Goal: Task Accomplishment & Management: Use online tool/utility

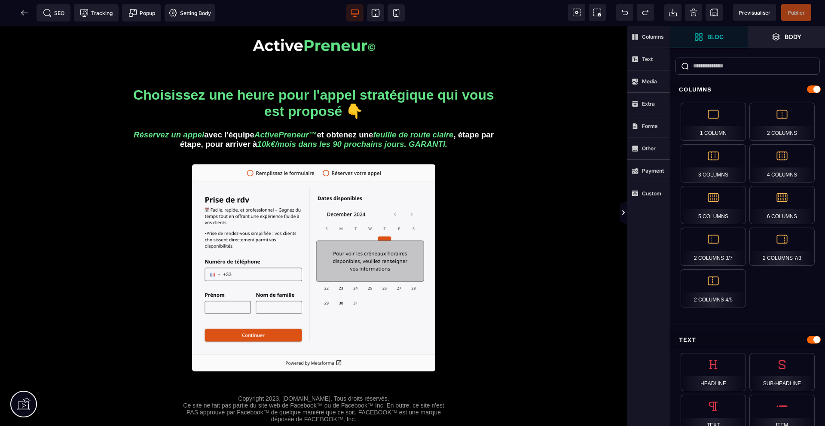
click at [352, 241] on img at bounding box center [313, 268] width 243 height 208
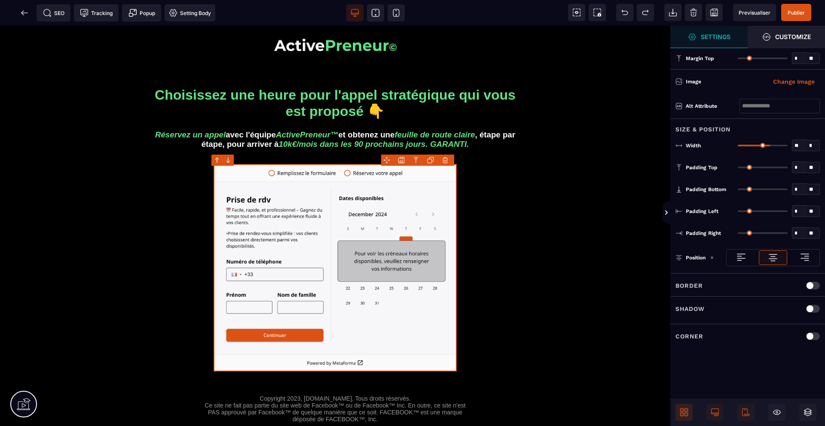
click at [685, 416] on icon at bounding box center [685, 414] width 3 height 3
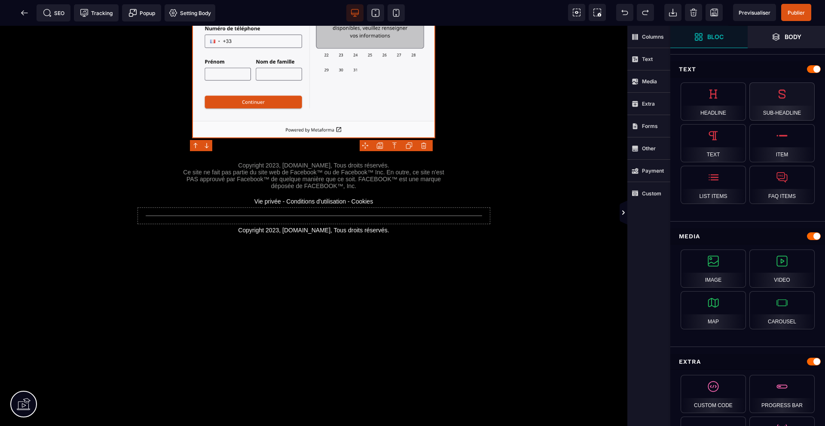
scroll to position [271, 0]
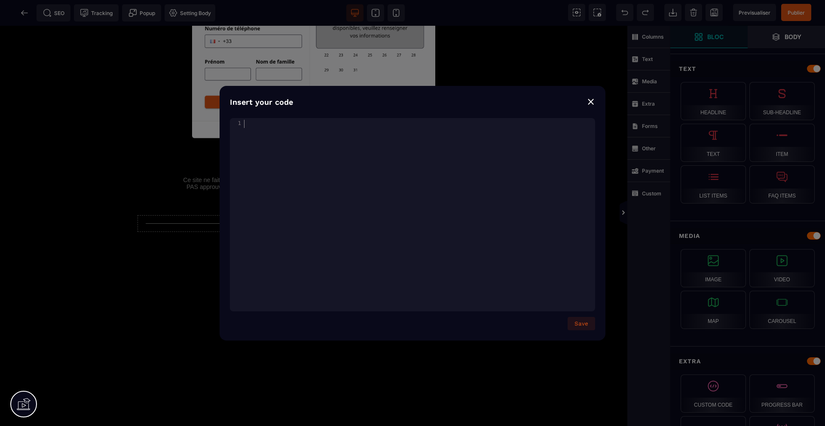
click at [260, 128] on div "xxxxxxxxxx 1 1 ​" at bounding box center [420, 124] width 356 height 12
click at [580, 323] on button "Save" at bounding box center [580, 323] width 27 height 13
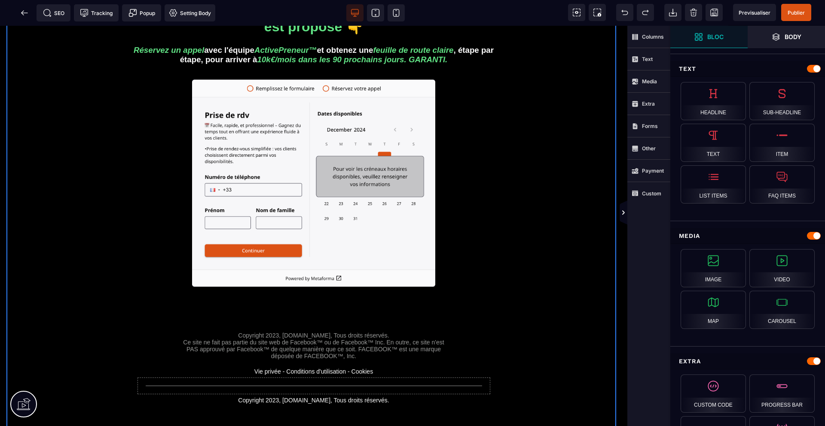
scroll to position [83, 0]
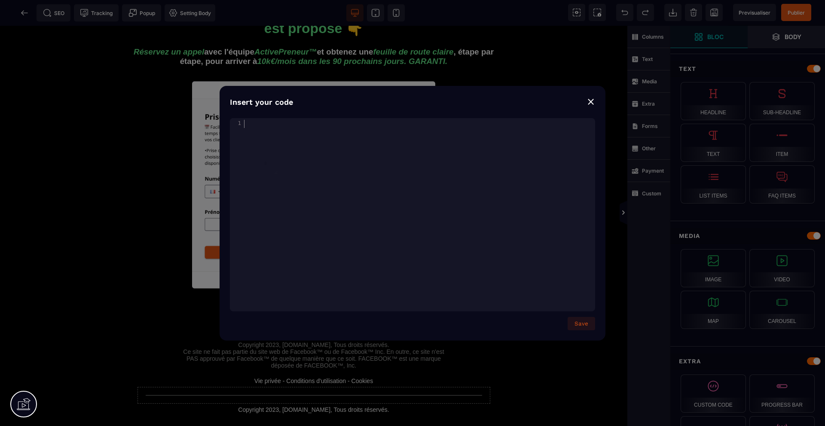
type textarea "*"
paste textarea
click at [581, 319] on button "Save" at bounding box center [580, 323] width 27 height 13
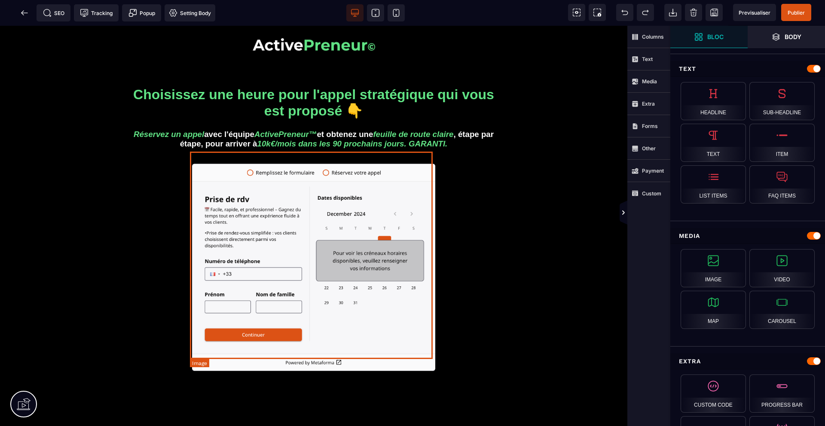
scroll to position [0, 0]
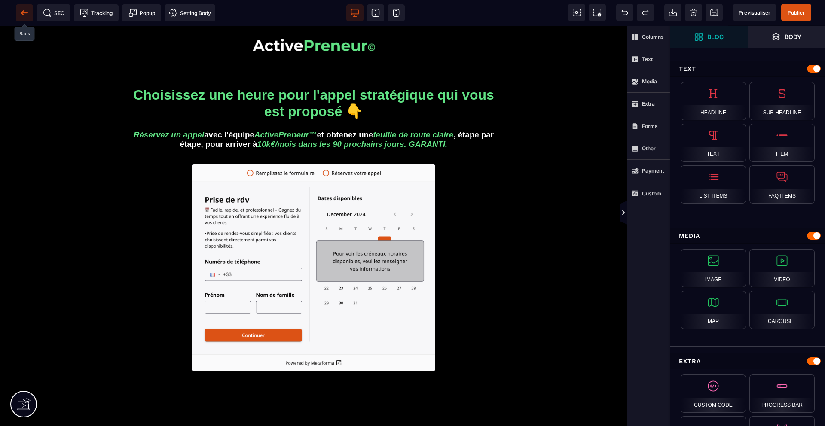
click at [27, 14] on icon at bounding box center [24, 13] width 9 height 9
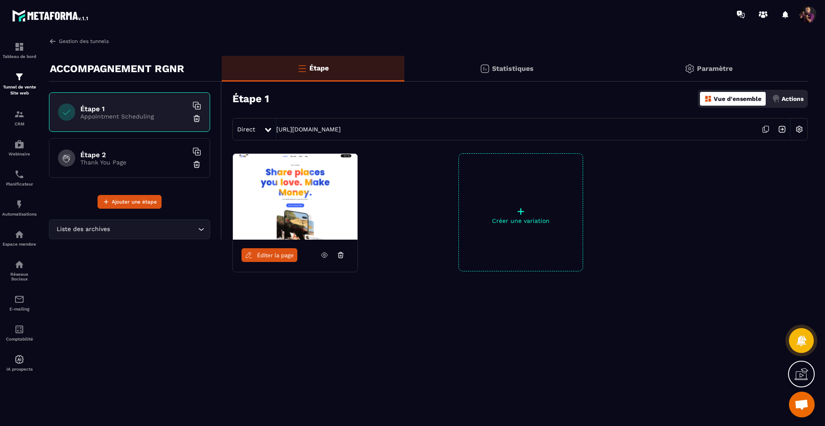
click at [64, 40] on link "Gestion des tunnels" at bounding box center [79, 41] width 60 height 8
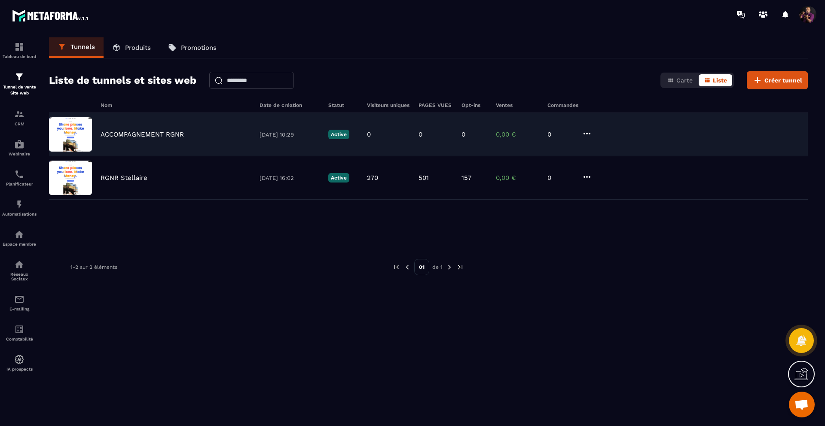
click at [582, 134] on icon at bounding box center [586, 133] width 10 height 10
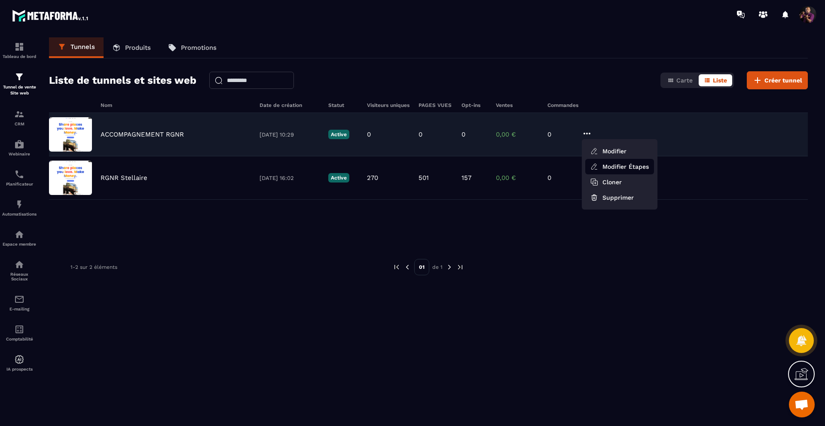
click at [616, 165] on link "Modifier Étapes" at bounding box center [619, 166] width 69 height 15
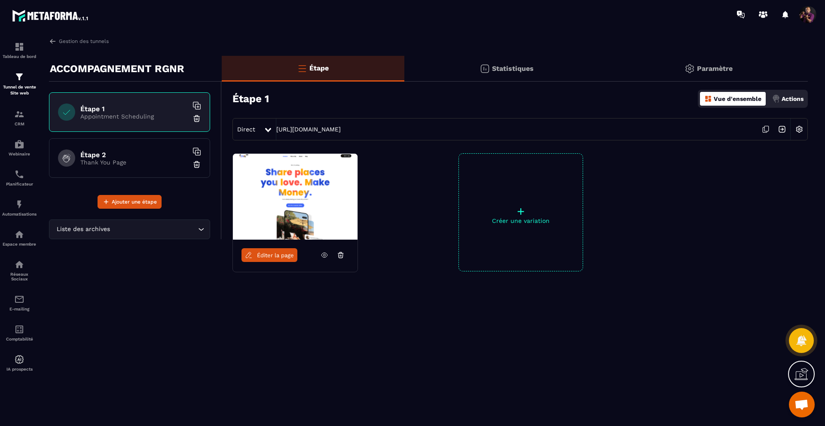
click at [340, 253] on icon at bounding box center [341, 255] width 8 height 8
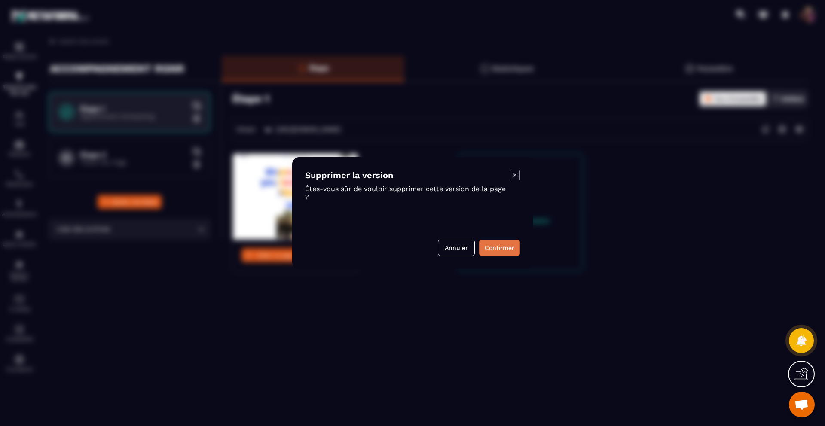
click at [502, 244] on button "Confirmer" at bounding box center [499, 248] width 41 height 16
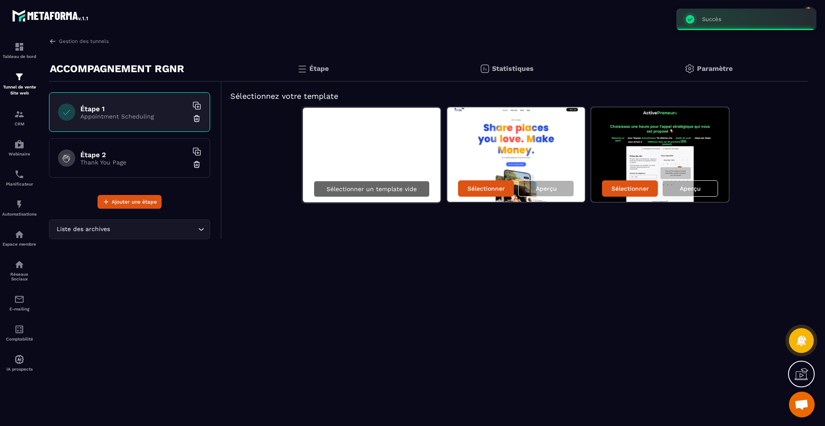
click at [379, 188] on p "Sélectionner un template vide" at bounding box center [371, 189] width 90 height 7
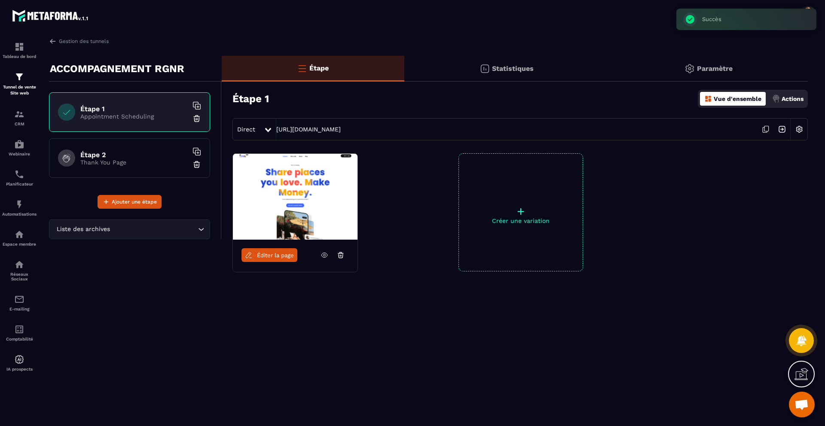
click at [277, 252] on span "Éditer la page" at bounding box center [275, 255] width 37 height 6
